Goal: Task Accomplishment & Management: Manage account settings

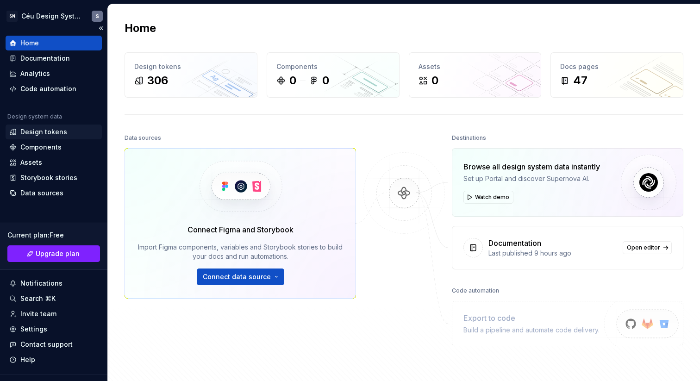
click at [43, 131] on div "Design tokens" at bounding box center [43, 131] width 47 height 9
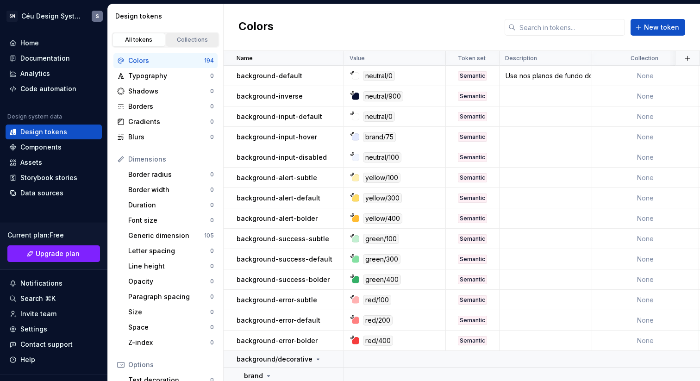
click at [203, 34] on link "Collections" at bounding box center [192, 40] width 53 height 14
click at [175, 39] on div "Collections" at bounding box center [192, 39] width 46 height 7
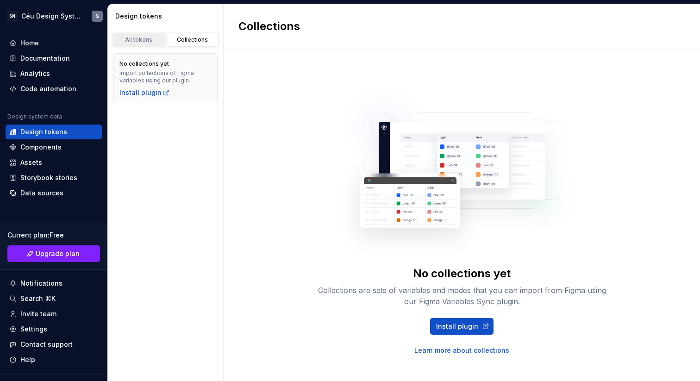
click at [139, 43] on div "All tokens" at bounding box center [139, 39] width 46 height 7
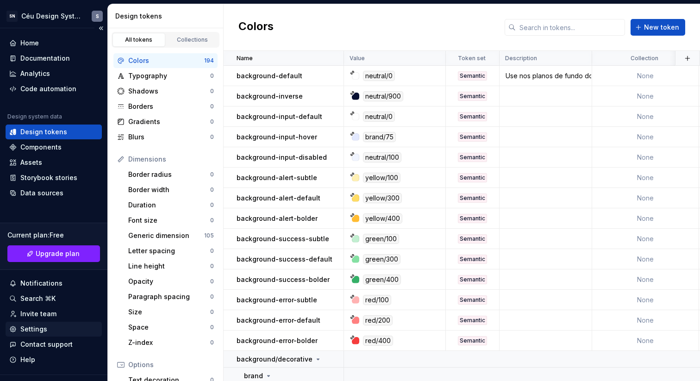
click at [43, 333] on div "Settings" at bounding box center [33, 329] width 27 height 9
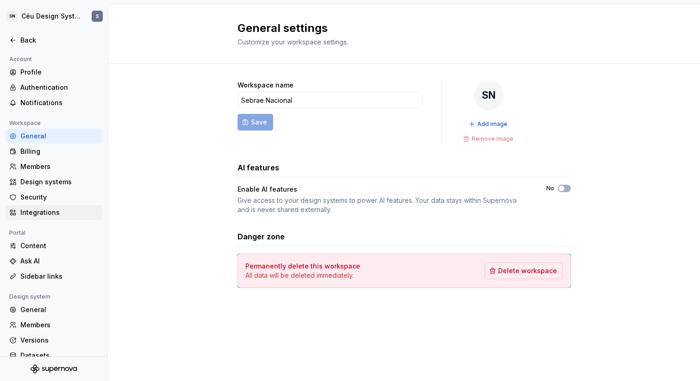
click at [53, 208] on div "Integrations" at bounding box center [59, 212] width 78 height 9
click at [62, 182] on div "Design systems" at bounding box center [59, 181] width 78 height 9
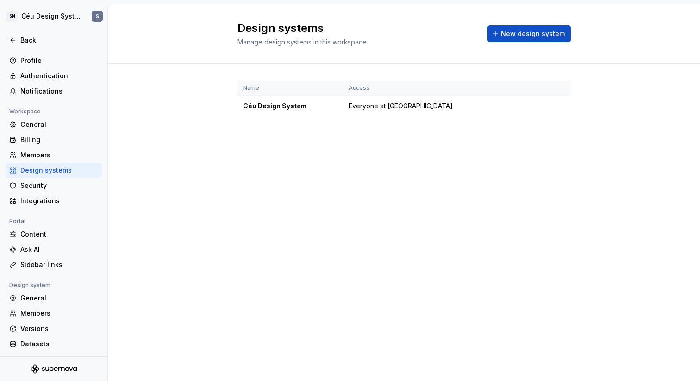
scroll to position [27, 0]
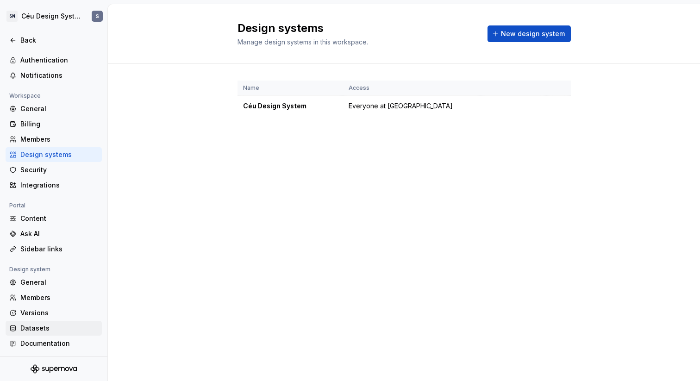
click at [54, 328] on div "Datasets" at bounding box center [59, 328] width 78 height 9
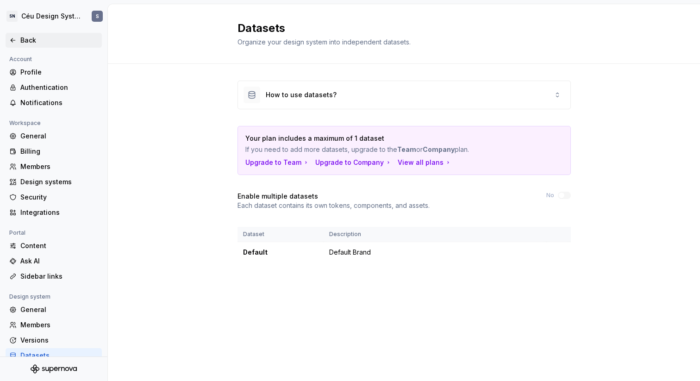
click at [19, 45] on div "Back" at bounding box center [54, 40] width 96 height 15
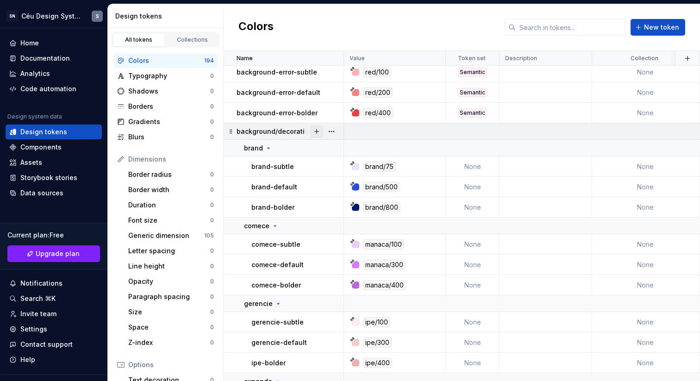
scroll to position [222, 0]
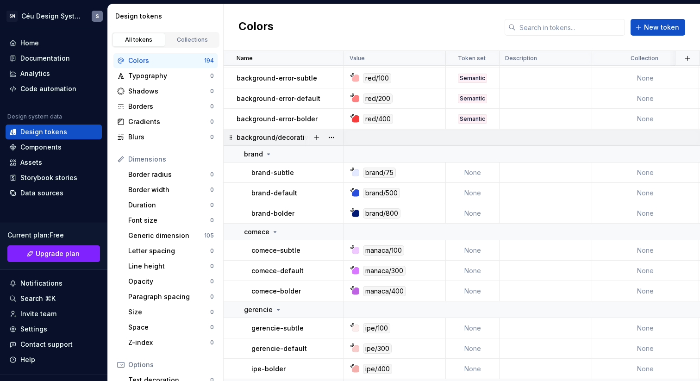
click at [281, 138] on p "background/decorative" at bounding box center [275, 137] width 76 height 9
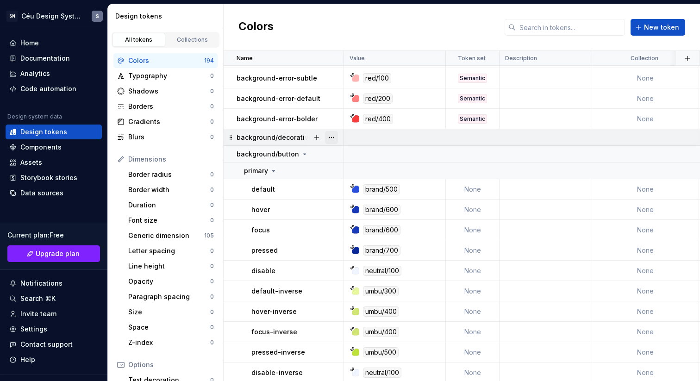
click at [333, 140] on button "button" at bounding box center [331, 137] width 13 height 13
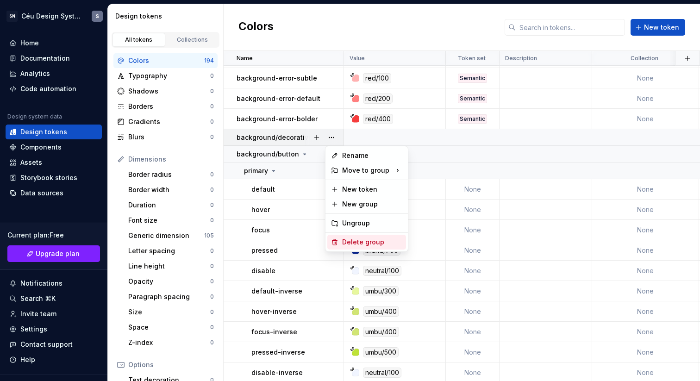
click at [363, 244] on div "Delete group" at bounding box center [372, 241] width 60 height 9
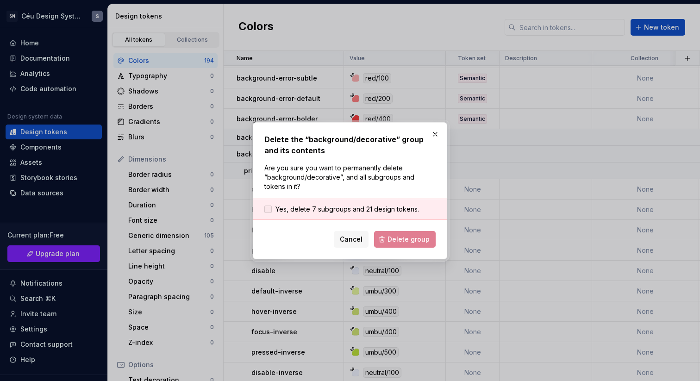
click at [296, 209] on span "Yes, delete 7 subgroups and 21 design tokens." at bounding box center [347, 209] width 144 height 9
click at [406, 238] on span "Delete group" at bounding box center [408, 239] width 42 height 9
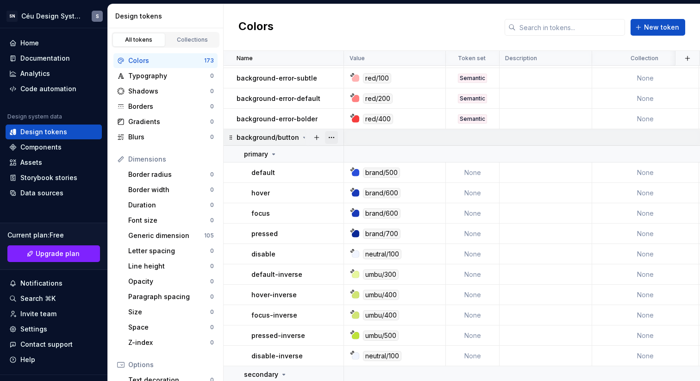
click at [329, 136] on button "button" at bounding box center [331, 137] width 13 height 13
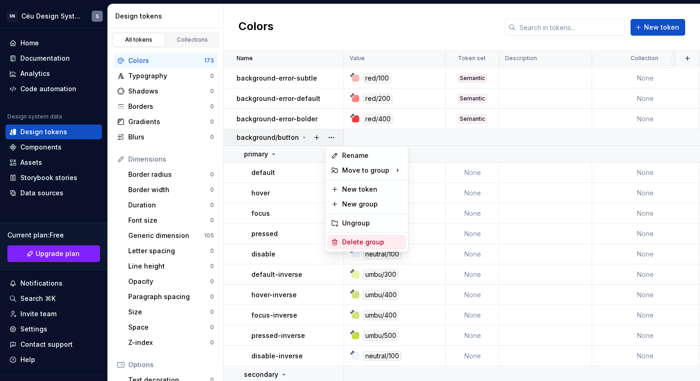
click at [369, 240] on div "Delete group" at bounding box center [372, 241] width 60 height 9
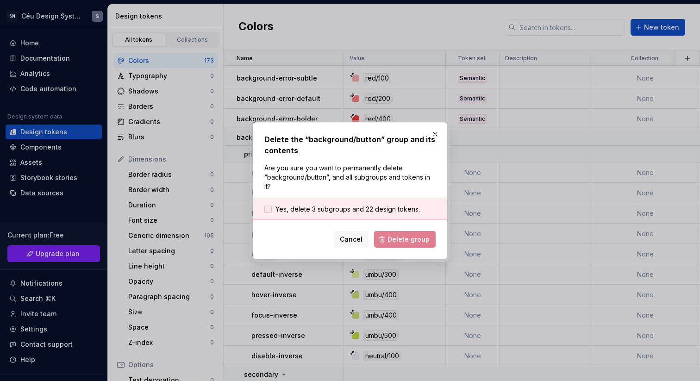
click at [333, 213] on span "Yes, delete 3 subgroups and 22 design tokens." at bounding box center [347, 209] width 144 height 9
click at [427, 244] on button "Delete group" at bounding box center [405, 239] width 62 height 17
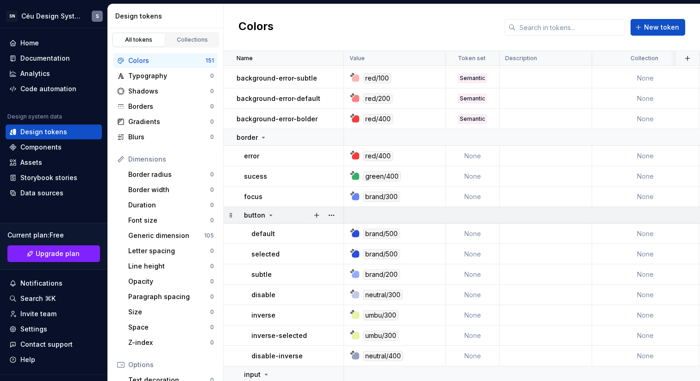
click at [268, 215] on icon at bounding box center [270, 215] width 7 height 7
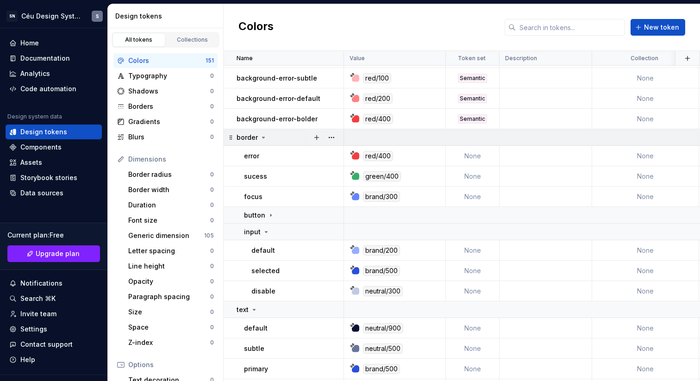
click at [262, 136] on icon at bounding box center [263, 137] width 7 height 7
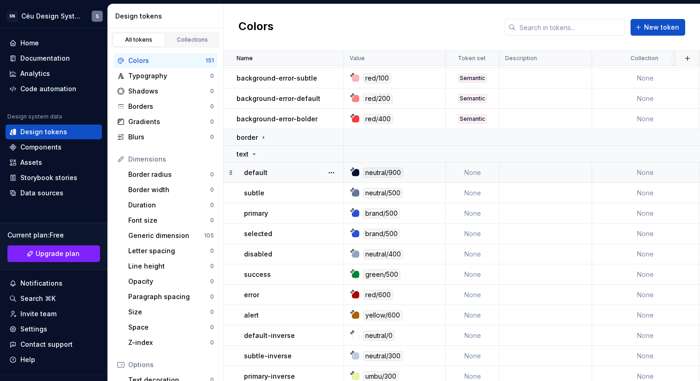
scroll to position [161, 0]
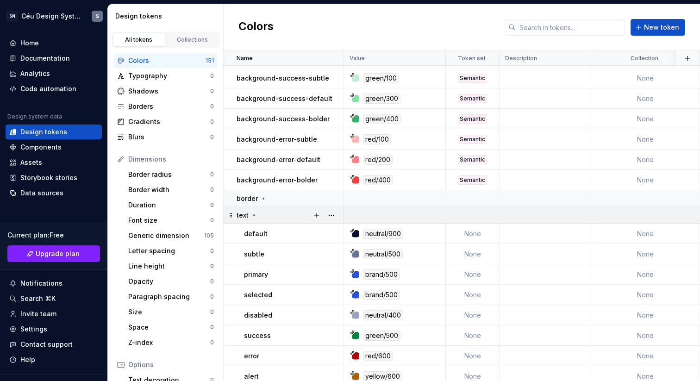
click at [254, 216] on icon at bounding box center [254, 215] width 2 height 1
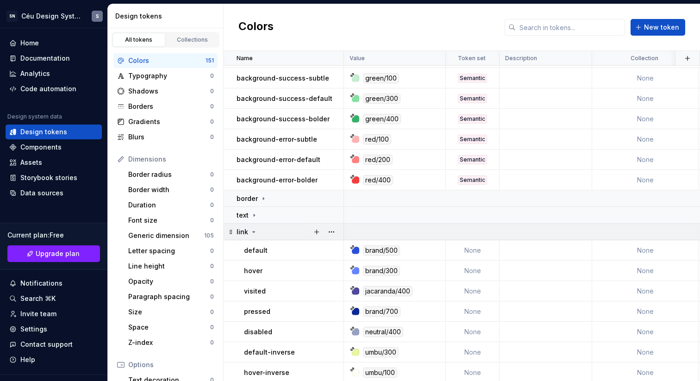
click at [250, 231] on icon at bounding box center [253, 231] width 7 height 7
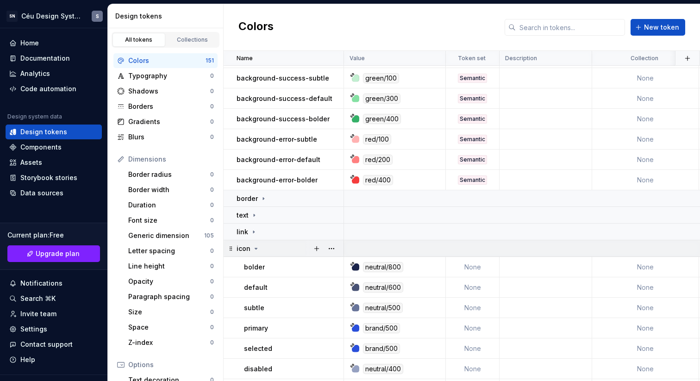
click at [258, 251] on icon at bounding box center [255, 248] width 7 height 7
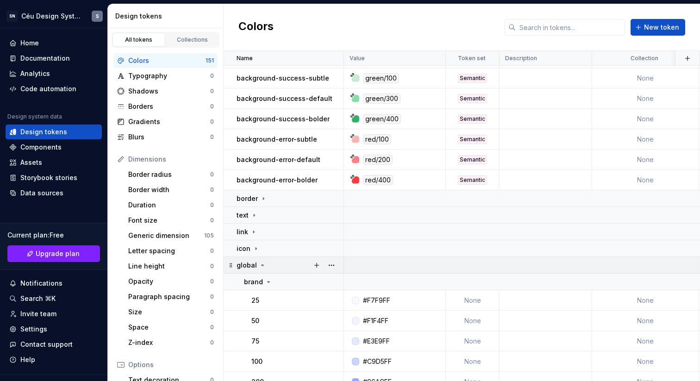
click at [262, 265] on icon at bounding box center [263, 265] width 2 height 1
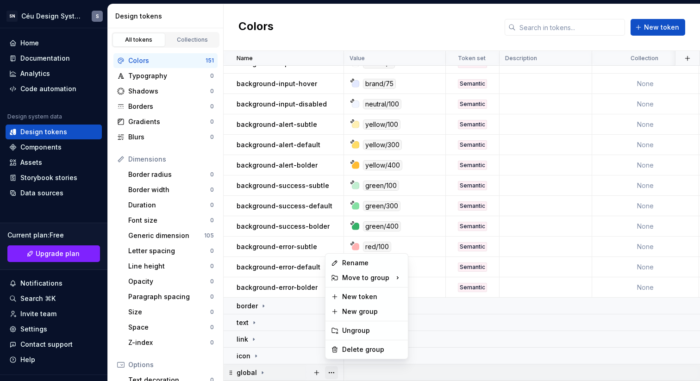
click at [334, 366] on button "button" at bounding box center [331, 372] width 13 height 13
click at [357, 346] on div "Delete group" at bounding box center [372, 349] width 60 height 9
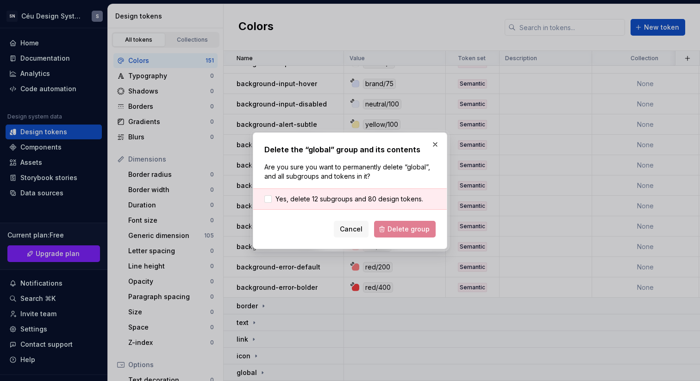
click at [331, 191] on div "Yes, delete 12 subgroups and 80 design tokens." at bounding box center [350, 198] width 194 height 21
click at [333, 202] on span "Yes, delete 12 subgroups and 80 design tokens." at bounding box center [349, 198] width 148 height 9
click at [401, 227] on span "Delete group" at bounding box center [408, 229] width 42 height 9
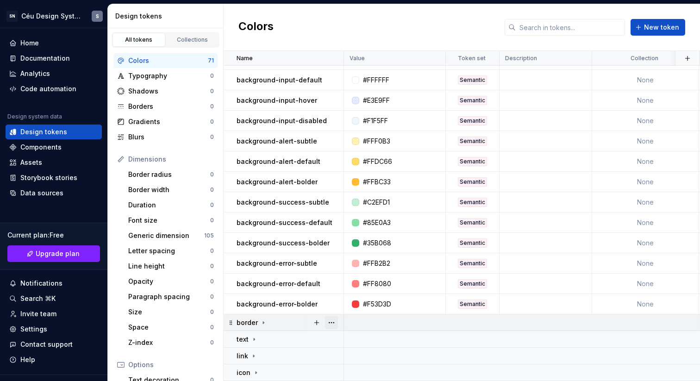
click at [330, 318] on button "button" at bounding box center [331, 322] width 13 height 13
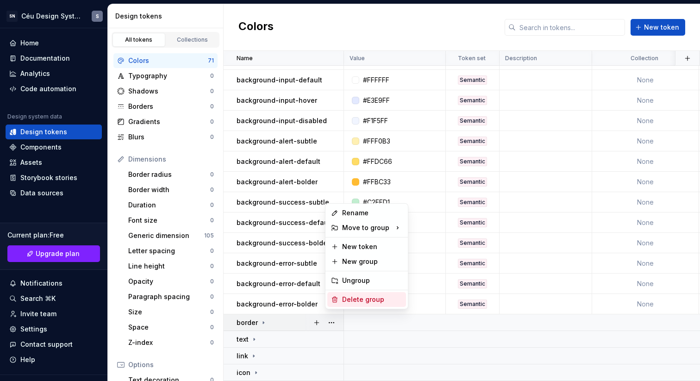
click at [367, 298] on div "Delete group" at bounding box center [372, 299] width 60 height 9
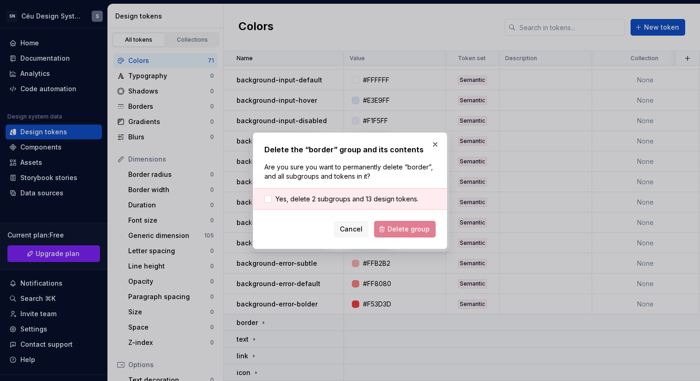
click at [405, 231] on div "Cancel Delete group" at bounding box center [349, 229] width 171 height 17
click at [361, 202] on span "Yes, delete 2 subgroups and 13 design tokens." at bounding box center [346, 198] width 143 height 9
click at [397, 234] on button "Delete group" at bounding box center [405, 229] width 62 height 17
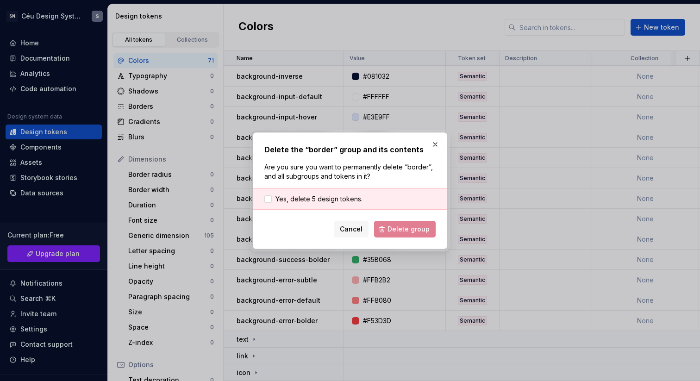
scroll to position [25, 0]
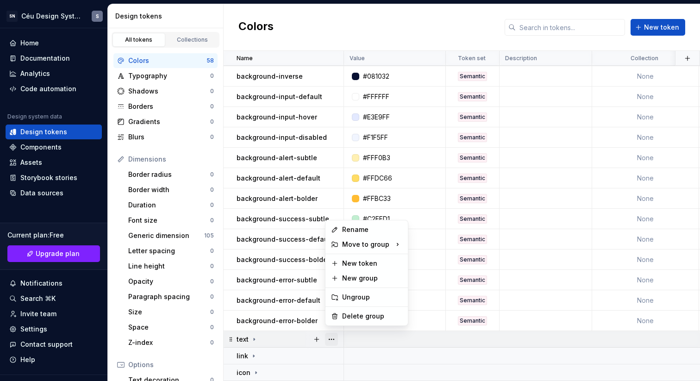
click at [330, 334] on button "button" at bounding box center [331, 339] width 13 height 13
click at [343, 317] on div "Delete group" at bounding box center [372, 316] width 60 height 9
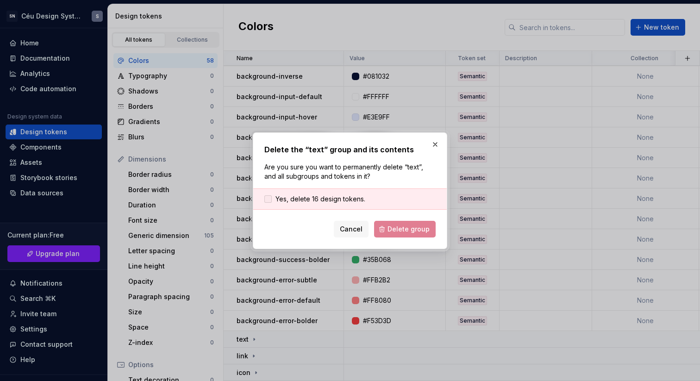
click at [293, 197] on span "Yes, delete 16 design tokens." at bounding box center [320, 198] width 90 height 9
click at [406, 230] on span "Delete group" at bounding box center [408, 229] width 42 height 9
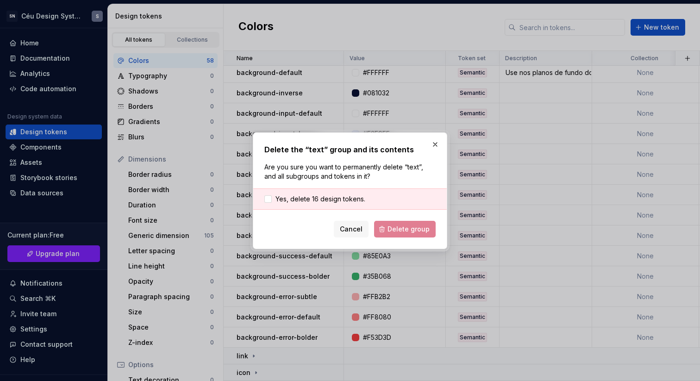
scroll to position [8, 0]
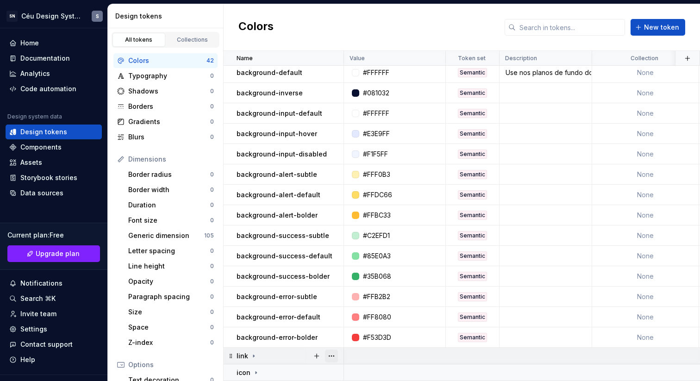
click at [335, 350] on button "button" at bounding box center [331, 356] width 13 height 13
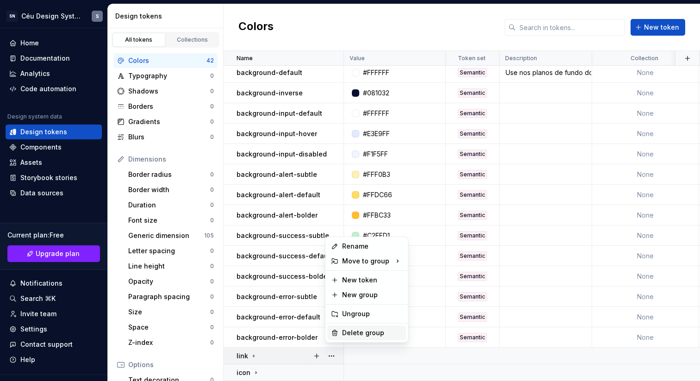
click at [352, 331] on div "Delete group" at bounding box center [372, 332] width 60 height 9
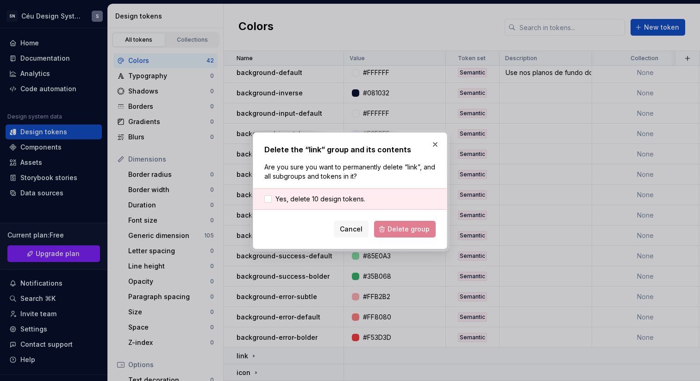
click at [325, 205] on div "Yes, delete 10 design tokens." at bounding box center [350, 198] width 194 height 21
click at [327, 202] on span "Yes, delete 10 design tokens." at bounding box center [320, 198] width 90 height 9
click at [395, 238] on div "Delete the “link” group and its contents Are you sure you want to permanently d…" at bounding box center [350, 190] width 194 height 117
click at [398, 231] on span "Delete group" at bounding box center [408, 229] width 42 height 9
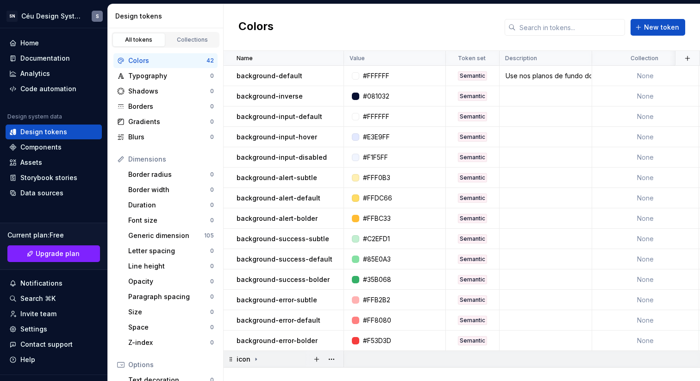
click at [267, 362] on div "icon" at bounding box center [290, 359] width 106 height 9
click at [331, 359] on button "button" at bounding box center [331, 359] width 13 height 13
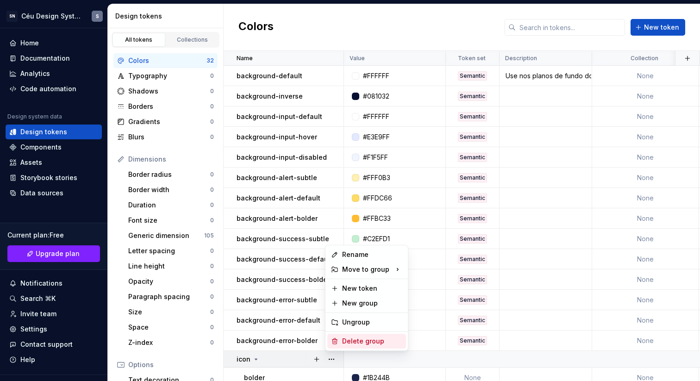
click at [354, 341] on div "Delete group" at bounding box center [372, 341] width 60 height 9
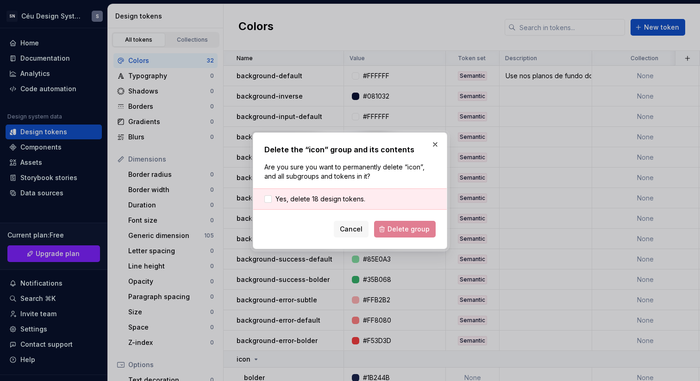
click at [406, 214] on form "Yes, delete 18 design tokens. Cancel Delete group" at bounding box center [349, 212] width 171 height 49
click at [317, 204] on div "Yes, delete 18 design tokens." at bounding box center [350, 198] width 194 height 21
click at [347, 200] on span "Yes, delete 18 design tokens." at bounding box center [320, 198] width 90 height 9
click at [409, 231] on span "Delete group" at bounding box center [408, 229] width 42 height 9
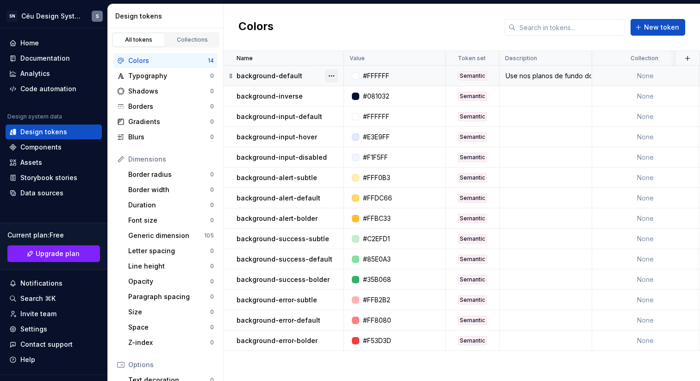
click at [335, 75] on button "button" at bounding box center [331, 75] width 13 height 13
click at [352, 125] on div "Delete token" at bounding box center [372, 127] width 60 height 9
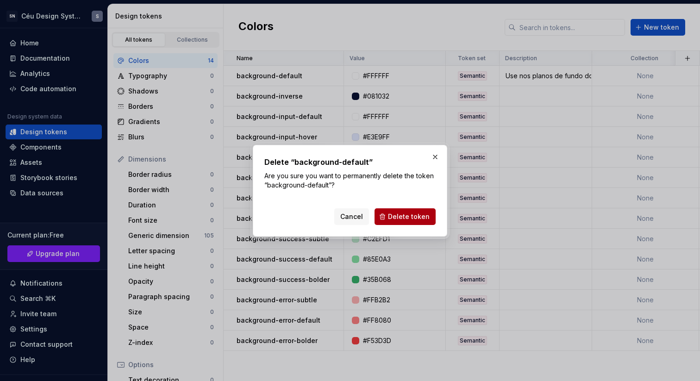
click at [397, 212] on span "Delete token" at bounding box center [409, 216] width 42 height 9
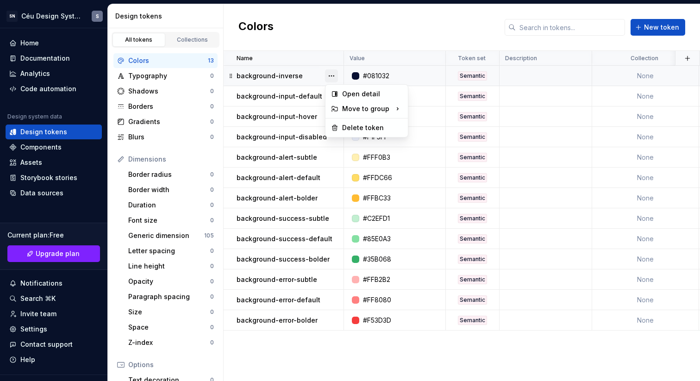
click at [332, 73] on button "button" at bounding box center [331, 75] width 13 height 13
click at [360, 130] on div "Delete token" at bounding box center [372, 127] width 60 height 9
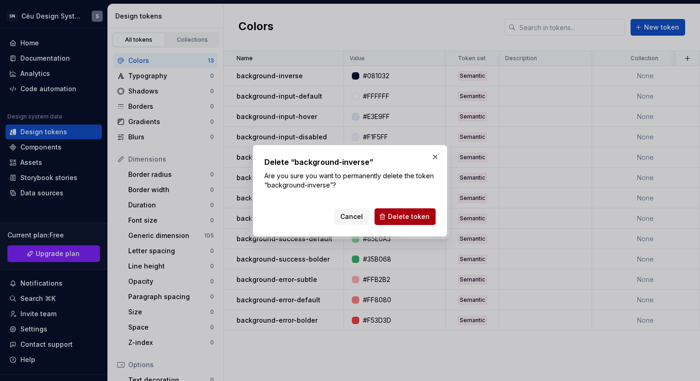
click at [418, 214] on span "Delete token" at bounding box center [409, 216] width 42 height 9
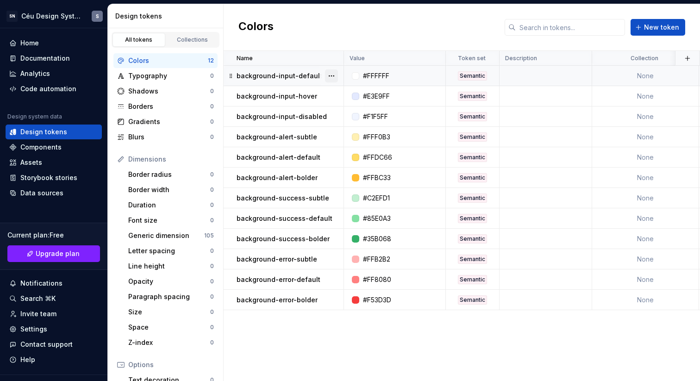
click at [330, 75] on button "button" at bounding box center [331, 75] width 13 height 13
click at [362, 125] on div "Delete token" at bounding box center [372, 127] width 60 height 9
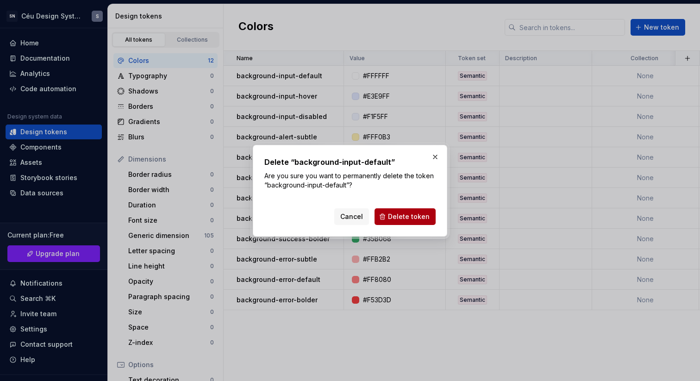
click at [418, 212] on span "Delete token" at bounding box center [409, 216] width 42 height 9
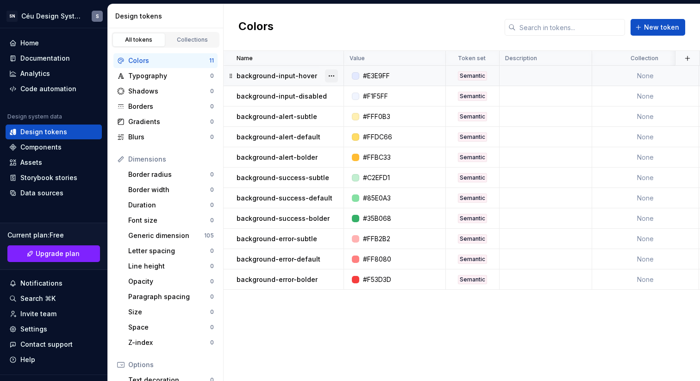
click at [332, 78] on button "button" at bounding box center [331, 75] width 13 height 13
click at [365, 121] on div "Delete token" at bounding box center [366, 127] width 79 height 15
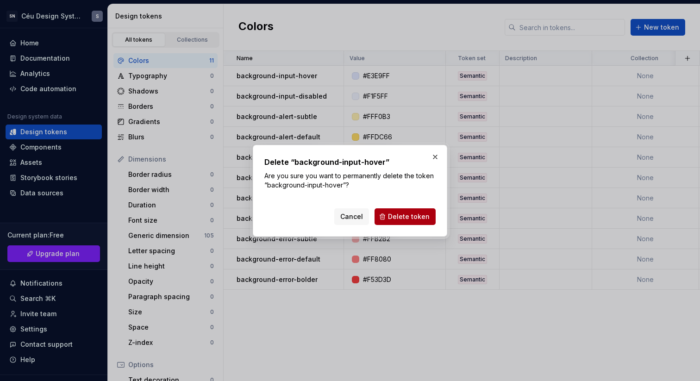
click at [427, 208] on button "Delete token" at bounding box center [405, 216] width 61 height 17
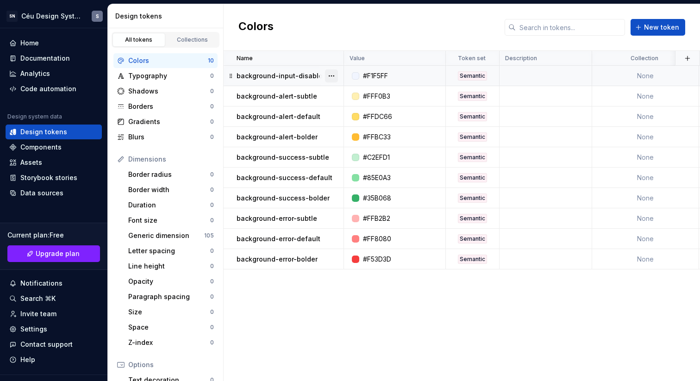
click at [334, 75] on button "button" at bounding box center [331, 75] width 13 height 13
click at [361, 128] on div "Delete token" at bounding box center [372, 127] width 60 height 9
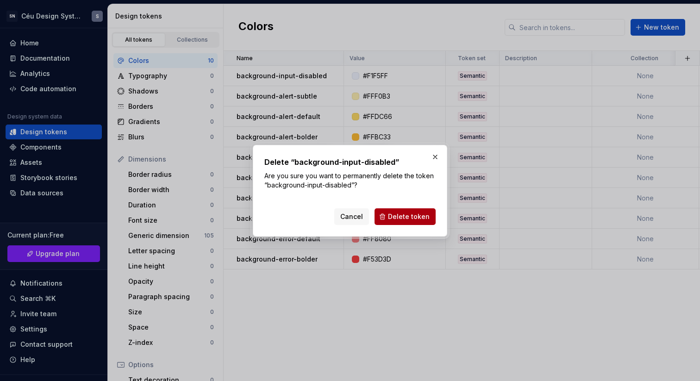
click at [412, 209] on button "Delete token" at bounding box center [405, 216] width 61 height 17
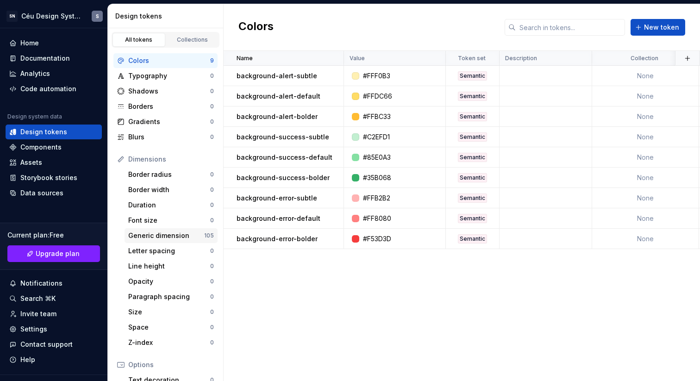
click at [184, 233] on div "Generic dimension" at bounding box center [166, 235] width 76 height 9
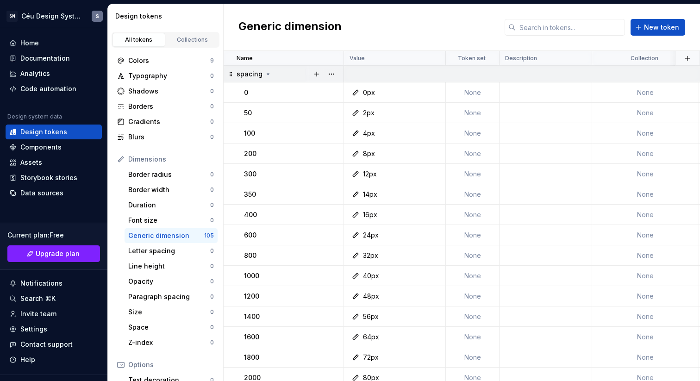
click at [264, 75] on icon at bounding box center [267, 73] width 7 height 7
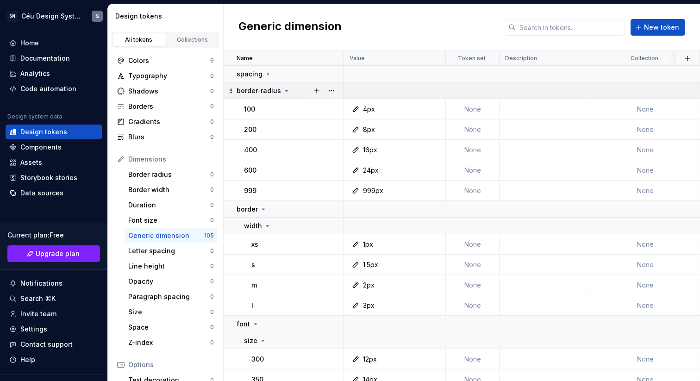
click at [287, 89] on icon at bounding box center [286, 90] width 7 height 7
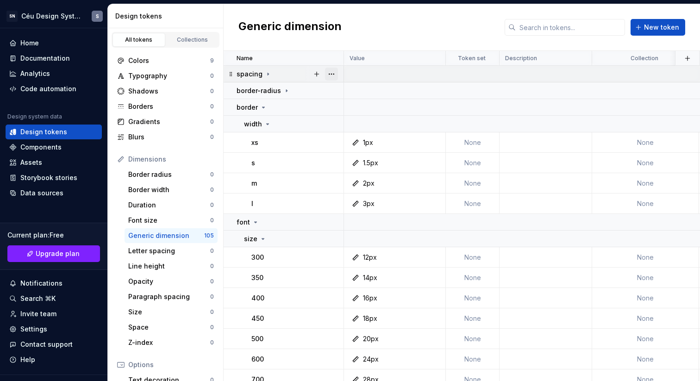
click at [331, 72] on button "button" at bounding box center [331, 74] width 13 height 13
click at [160, 194] on html "SN Céu Design System S Home Documentation Analytics Code automation Design syst…" at bounding box center [350, 190] width 700 height 381
click at [158, 180] on div "Border radius 0" at bounding box center [171, 174] width 93 height 15
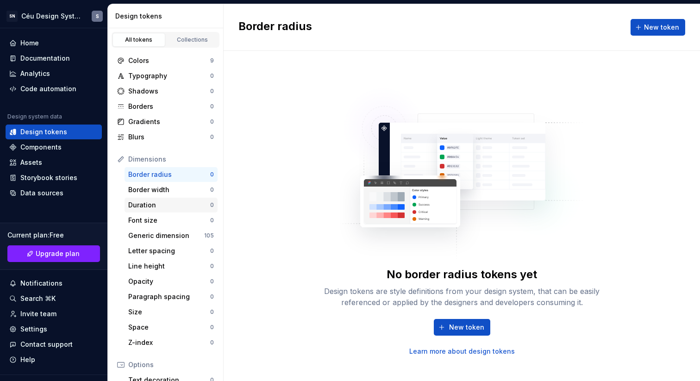
click at [150, 208] on div "Duration" at bounding box center [169, 204] width 82 height 9
click at [163, 177] on div "Border radius" at bounding box center [169, 174] width 82 height 9
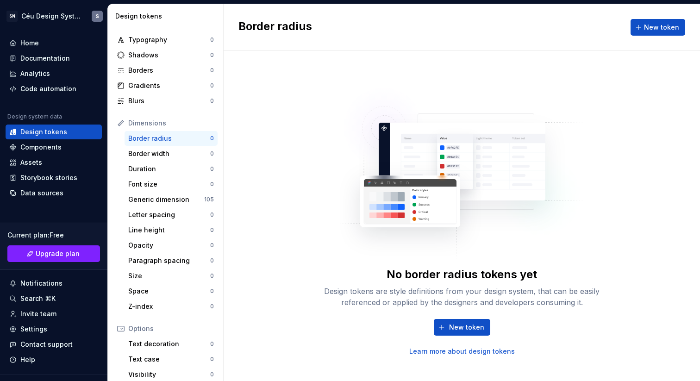
scroll to position [126, 0]
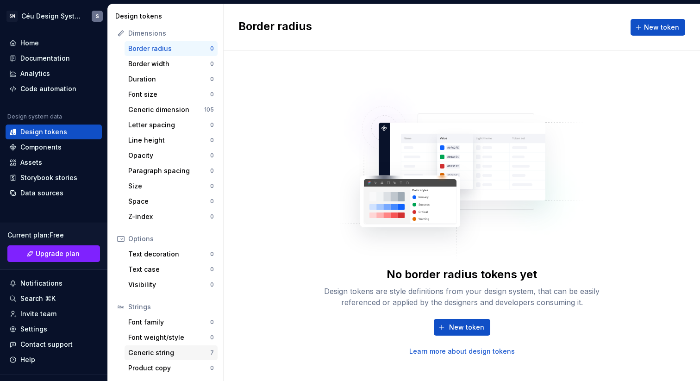
click at [185, 349] on div "Generic string" at bounding box center [169, 352] width 82 height 9
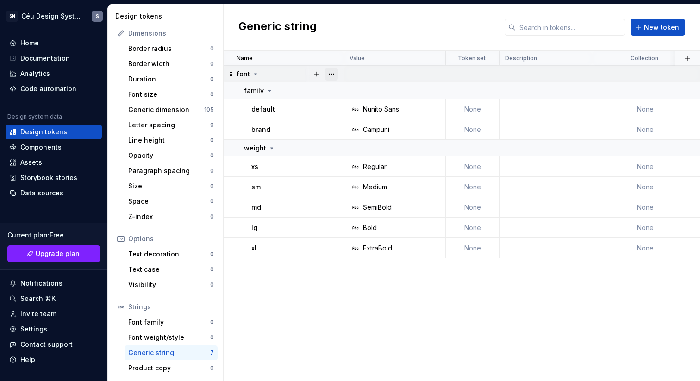
click at [330, 75] on button "button" at bounding box center [331, 74] width 13 height 13
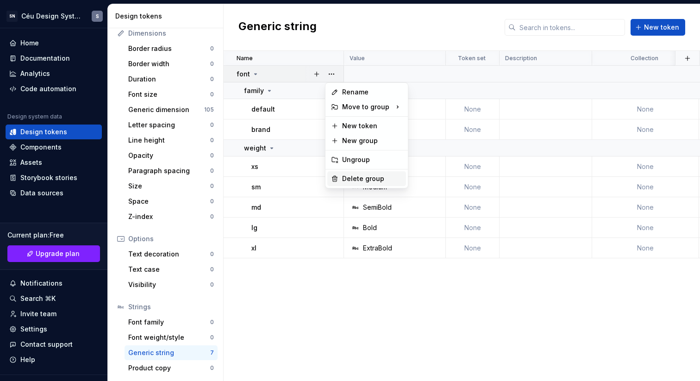
click at [373, 177] on div "Delete group" at bounding box center [372, 178] width 60 height 9
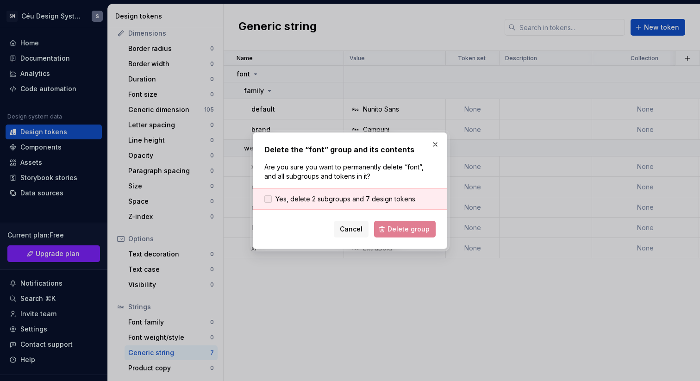
click at [350, 200] on span "Yes, delete 2 subgroups and 7 design tokens." at bounding box center [345, 198] width 141 height 9
click at [410, 225] on span "Delete group" at bounding box center [408, 229] width 42 height 9
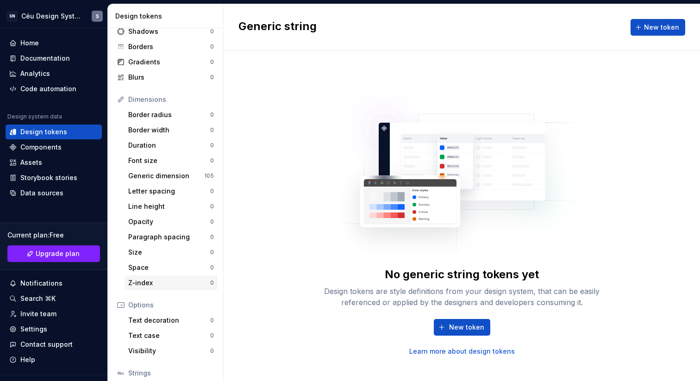
scroll to position [7, 0]
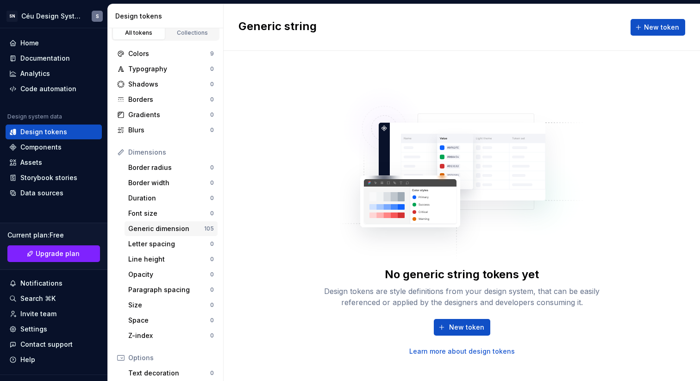
click at [163, 225] on div "Generic dimension" at bounding box center [166, 228] width 76 height 9
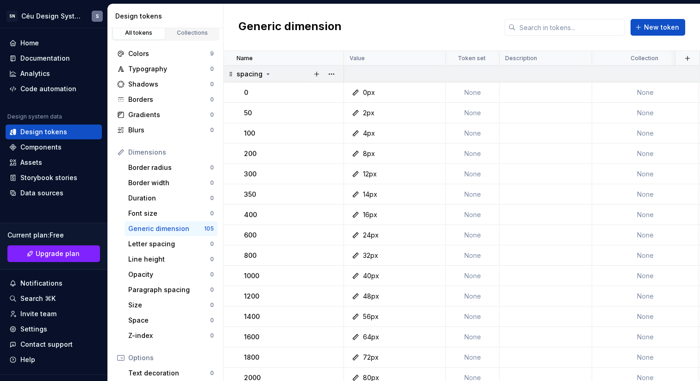
click at [265, 78] on div "spacing" at bounding box center [254, 73] width 35 height 9
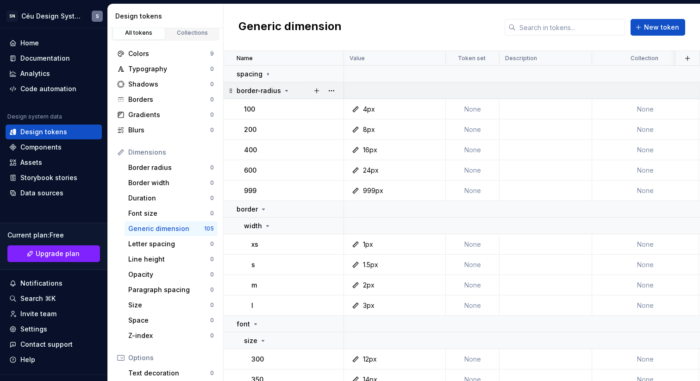
click at [283, 94] on icon at bounding box center [286, 90] width 7 height 7
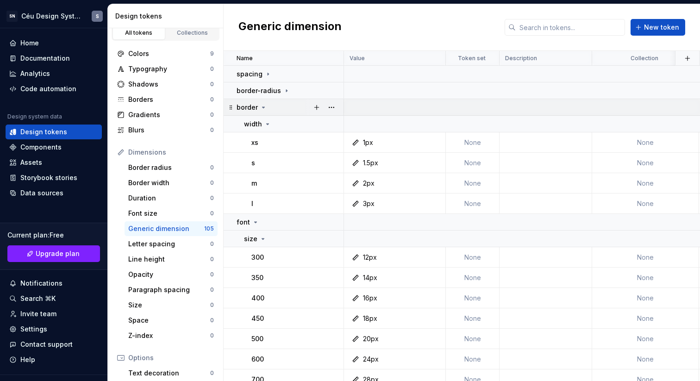
click at [262, 111] on div "border" at bounding box center [252, 107] width 31 height 9
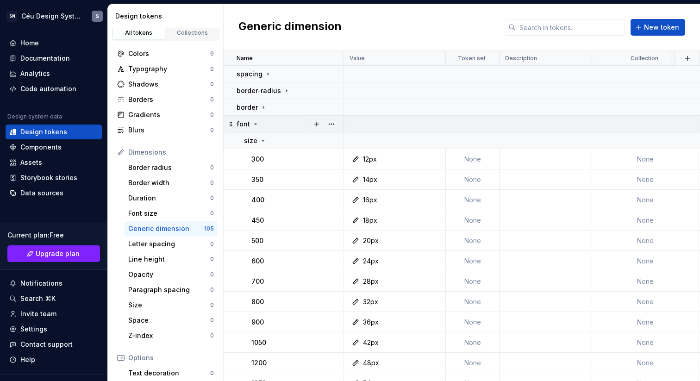
click at [259, 124] on div "font" at bounding box center [290, 123] width 106 height 9
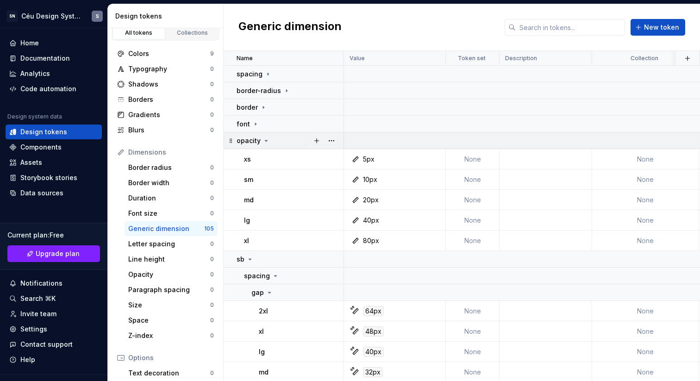
click at [265, 137] on icon at bounding box center [265, 140] width 7 height 7
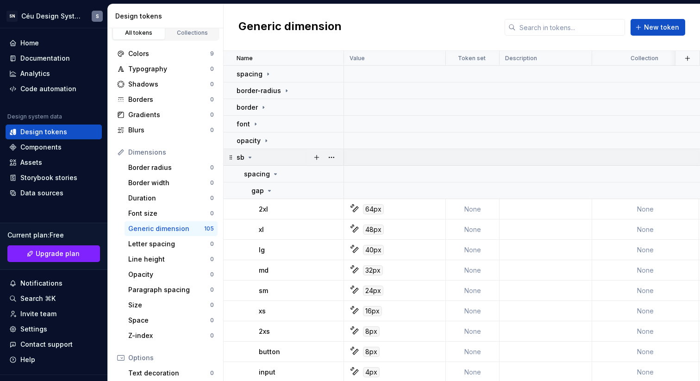
click at [259, 158] on div "sb" at bounding box center [290, 157] width 106 height 9
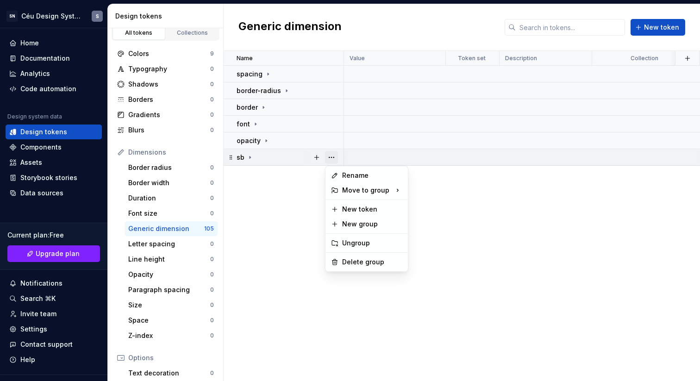
click at [336, 155] on button "button" at bounding box center [331, 157] width 13 height 13
click at [365, 262] on div "Delete group" at bounding box center [372, 261] width 60 height 9
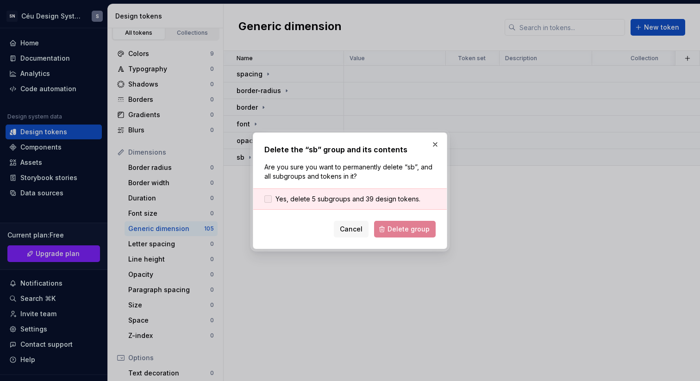
click at [365, 202] on span "Yes, delete 5 subgroups and 39 design tokens." at bounding box center [347, 198] width 145 height 9
click at [414, 235] on button "Delete group" at bounding box center [405, 229] width 62 height 17
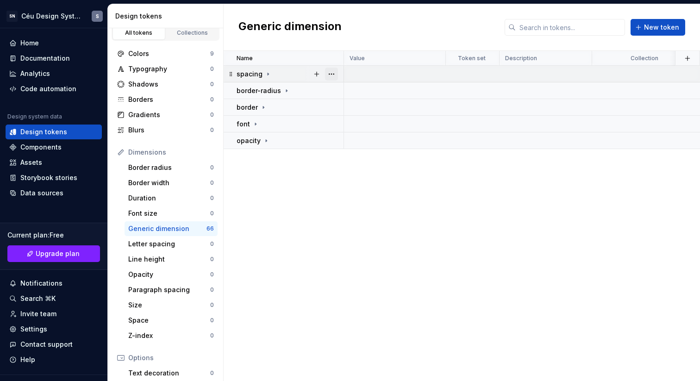
click at [328, 77] on button "button" at bounding box center [331, 74] width 13 height 13
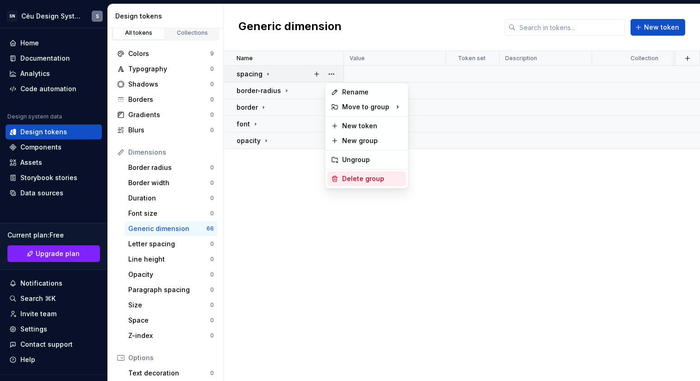
click at [368, 184] on div "Delete group" at bounding box center [366, 178] width 79 height 15
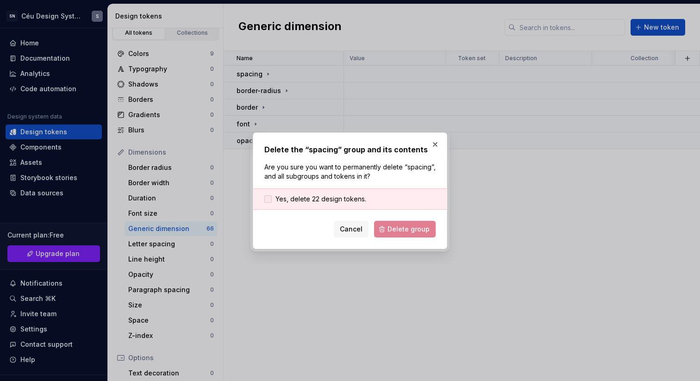
click at [344, 196] on span "Yes, delete 22 design tokens." at bounding box center [320, 198] width 91 height 9
click at [393, 232] on span "Delete group" at bounding box center [408, 229] width 42 height 9
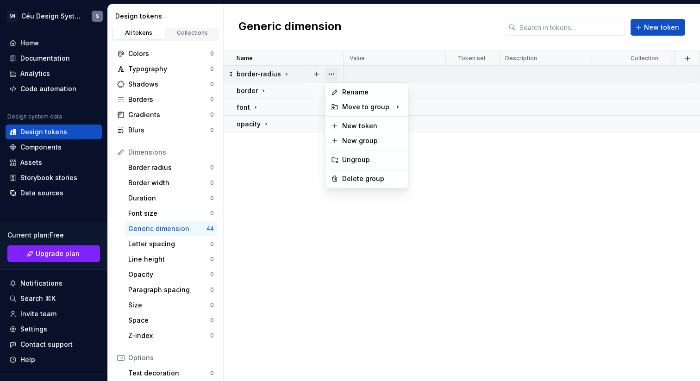
click at [329, 74] on button "button" at bounding box center [331, 74] width 13 height 13
click at [351, 173] on div "Delete group" at bounding box center [366, 178] width 79 height 15
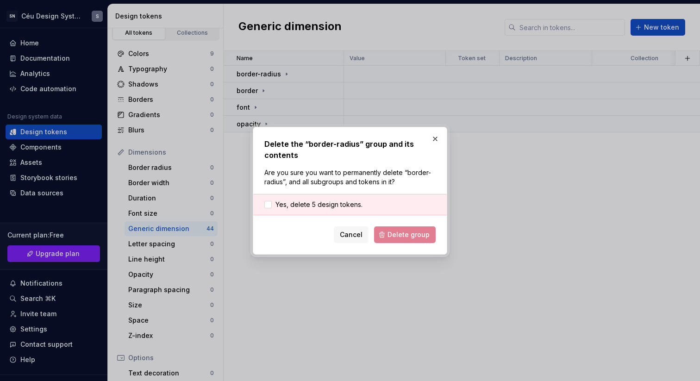
click at [345, 211] on div "Yes, delete 5 design tokens." at bounding box center [350, 204] width 194 height 21
click at [345, 206] on span "Yes, delete 5 design tokens." at bounding box center [318, 204] width 87 height 9
click at [409, 238] on span "Delete group" at bounding box center [408, 234] width 42 height 9
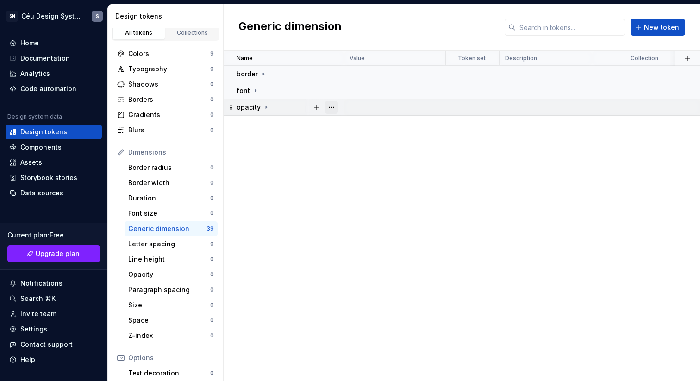
click at [332, 106] on button "button" at bounding box center [331, 107] width 13 height 13
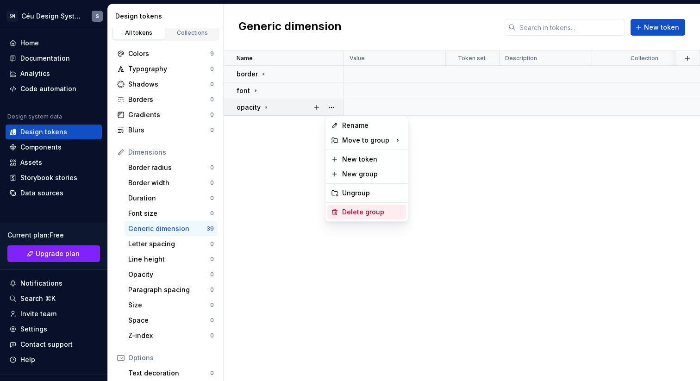
click at [370, 211] on div "Delete group" at bounding box center [372, 211] width 60 height 9
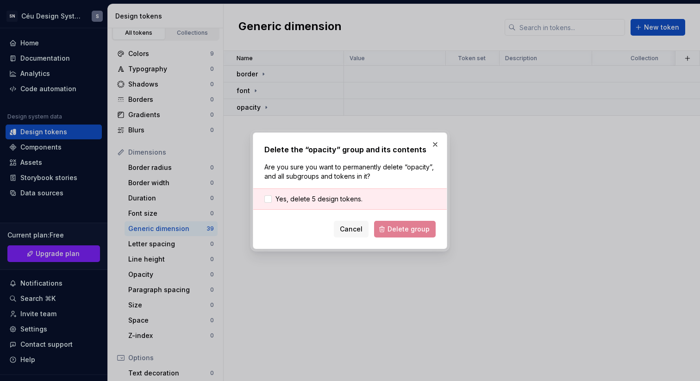
click at [335, 192] on div "Yes, delete 5 design tokens." at bounding box center [350, 198] width 194 height 21
click at [349, 197] on span "Yes, delete 5 design tokens." at bounding box center [318, 198] width 87 height 9
click at [405, 234] on button "Delete group" at bounding box center [405, 229] width 62 height 17
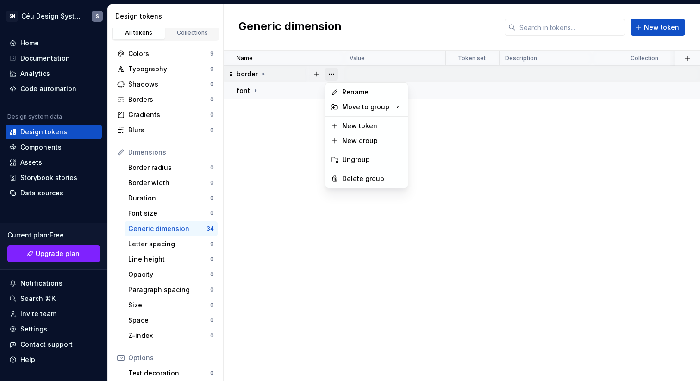
click at [336, 74] on button "button" at bounding box center [331, 74] width 13 height 13
click at [362, 178] on div "Delete group" at bounding box center [372, 178] width 60 height 9
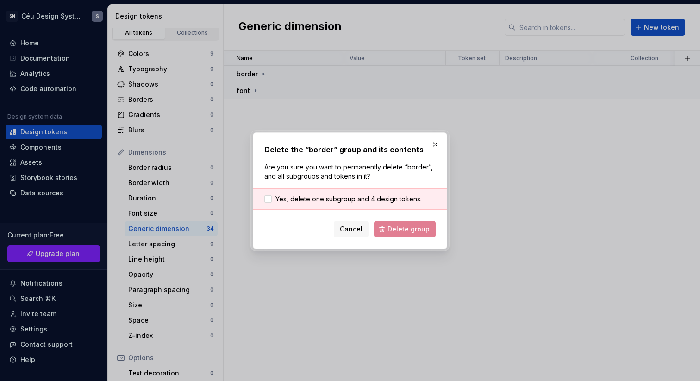
click at [358, 205] on div "Yes, delete one subgroup and 4 design tokens." at bounding box center [350, 198] width 194 height 21
click at [370, 203] on span "Yes, delete one subgroup and 4 design tokens." at bounding box center [348, 198] width 146 height 9
click at [406, 228] on span "Delete group" at bounding box center [408, 229] width 42 height 9
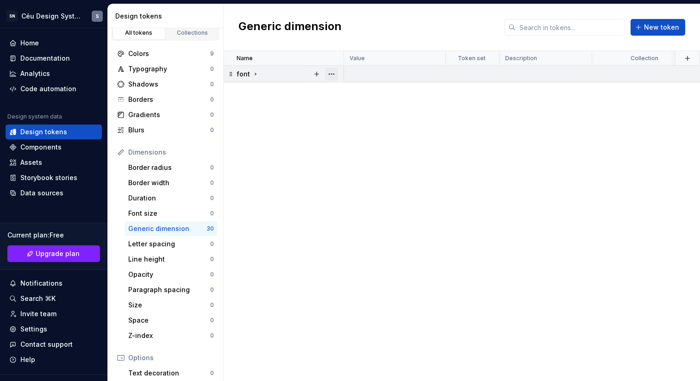
click at [331, 74] on button "button" at bounding box center [331, 74] width 13 height 13
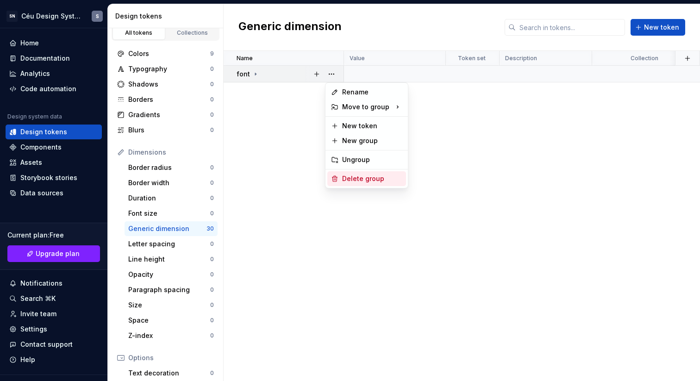
click at [357, 182] on div "Delete group" at bounding box center [372, 178] width 60 height 9
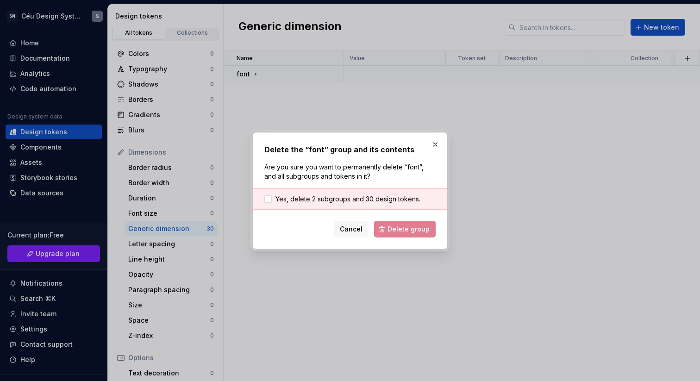
click at [351, 181] on div "Delete the “font” group and its contents Are you sure you want to permanently d…" at bounding box center [349, 191] width 171 height 94
click at [356, 196] on span "Yes, delete 2 subgroups and 30 design tokens." at bounding box center [347, 198] width 145 height 9
click at [410, 231] on span "Delete group" at bounding box center [408, 229] width 42 height 9
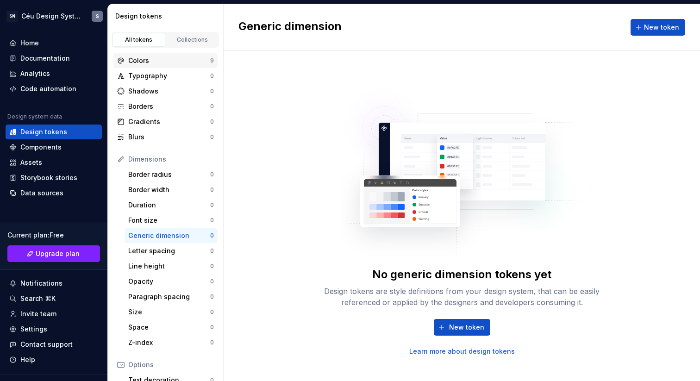
click at [170, 63] on div "Colors" at bounding box center [169, 60] width 82 height 9
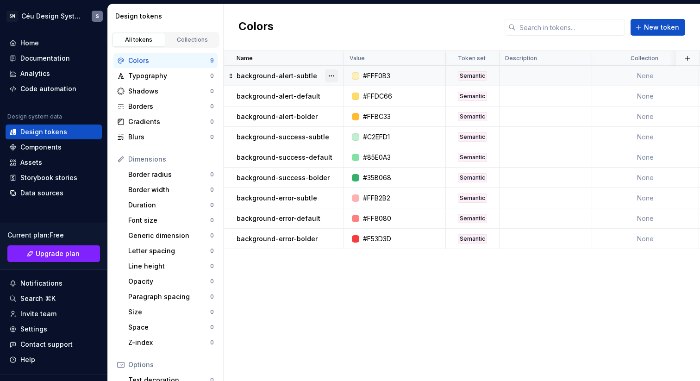
click at [331, 78] on button "button" at bounding box center [331, 75] width 13 height 13
click at [333, 76] on button "button" at bounding box center [331, 75] width 13 height 13
click at [383, 127] on div "Delete token" at bounding box center [372, 127] width 60 height 9
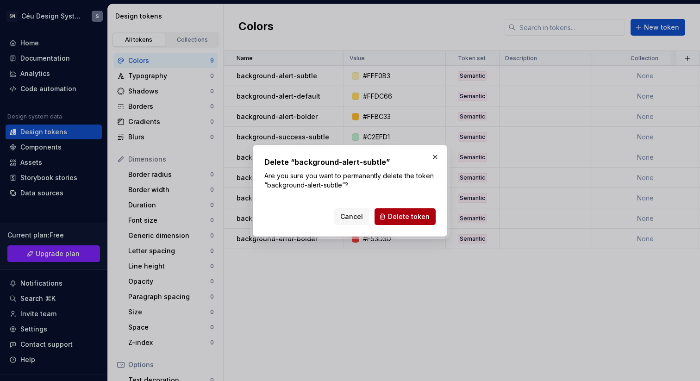
click at [412, 219] on span "Delete token" at bounding box center [409, 216] width 42 height 9
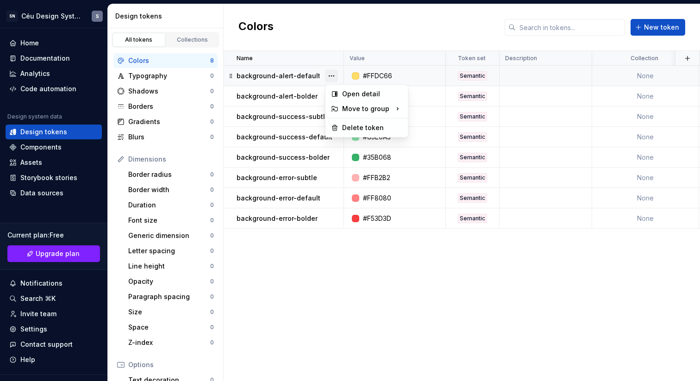
click at [329, 77] on button "button" at bounding box center [331, 75] width 13 height 13
click at [443, 145] on div "Create group" at bounding box center [444, 147] width 43 height 9
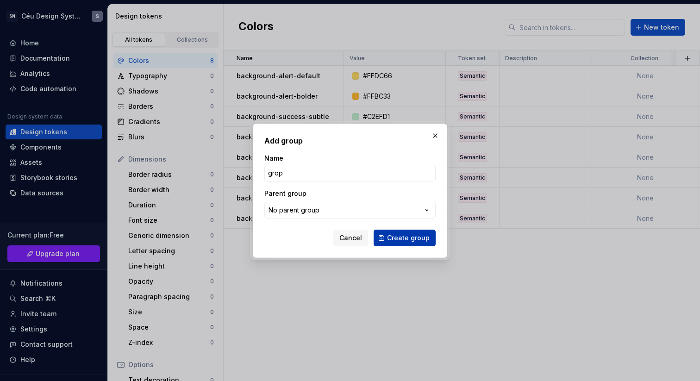
type input "grop"
click at [392, 242] on span "Create group" at bounding box center [408, 237] width 43 height 9
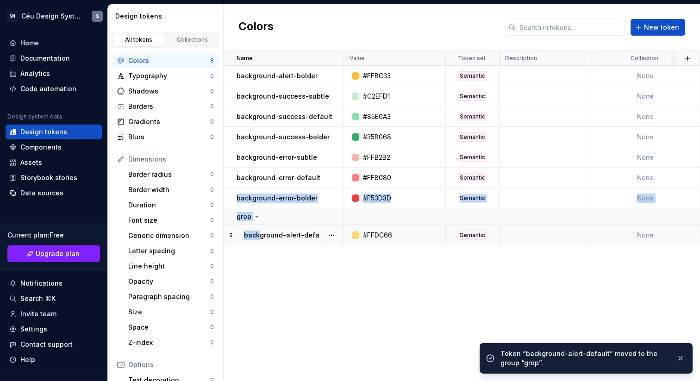
drag, startPoint x: 244, startPoint y: 207, endPoint x: 256, endPoint y: 225, distance: 21.6
click at [258, 232] on tbody "background-alert-bolder #FFBC33 Semantic None 3 minutes ago background-success-…" at bounding box center [506, 156] width 565 height 180
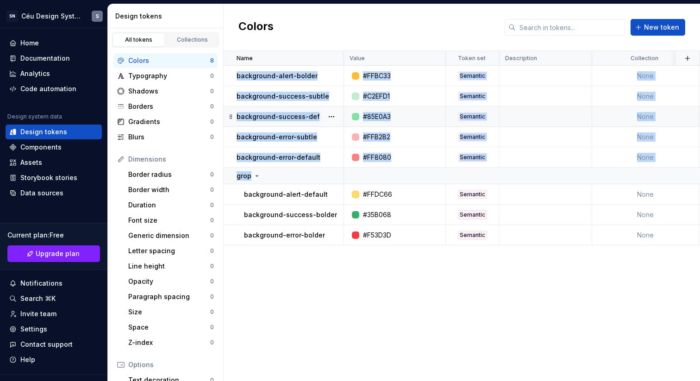
drag, startPoint x: 235, startPoint y: 80, endPoint x: 244, endPoint y: 124, distance: 45.3
click at [262, 180] on tbody "background-alert-bolder #FFBC33 Semantic None 3 minutes ago background-success-…" at bounding box center [506, 156] width 565 height 180
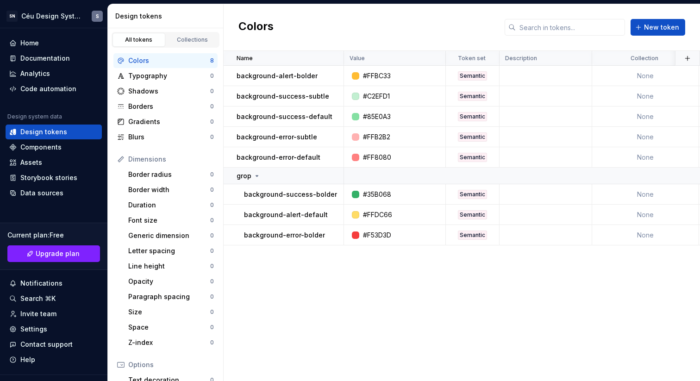
click at [381, 323] on div "Name Value Token set Description Collection Last updated background-alert-bolde…" at bounding box center [462, 216] width 476 height 330
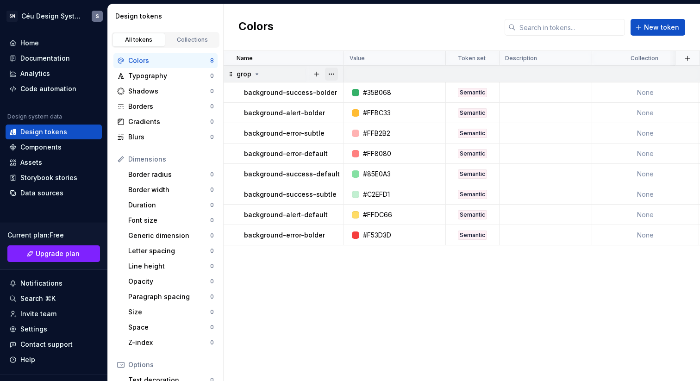
click at [329, 77] on button "button" at bounding box center [331, 74] width 13 height 13
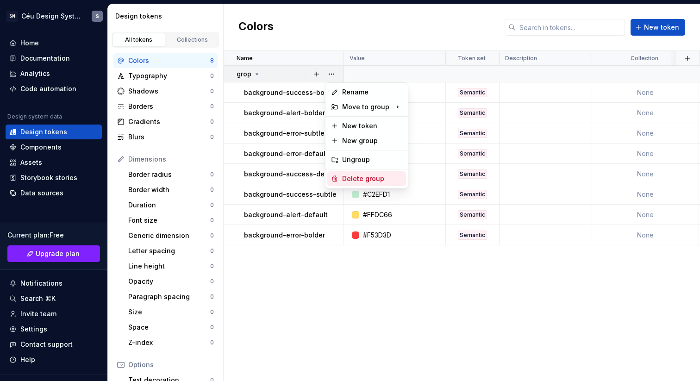
click at [362, 179] on div "Delete group" at bounding box center [372, 178] width 60 height 9
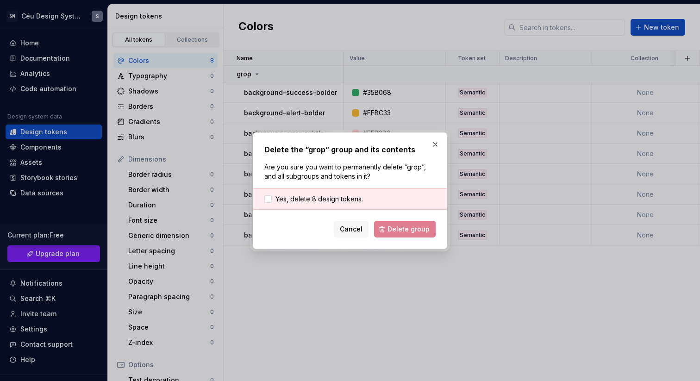
click at [374, 193] on div "Yes, delete 8 design tokens." at bounding box center [350, 198] width 194 height 21
click at [336, 195] on span "Yes, delete 8 design tokens." at bounding box center [318, 198] width 87 height 9
click at [400, 228] on span "Delete group" at bounding box center [408, 229] width 42 height 9
